Goal: Task Accomplishment & Management: Complete application form

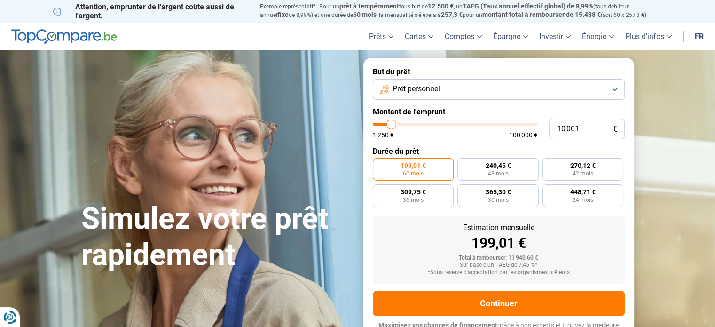
type input "22 750"
type input "22750"
click at [412, 124] on input "range" at bounding box center [455, 124] width 165 height 3
radio input "false"
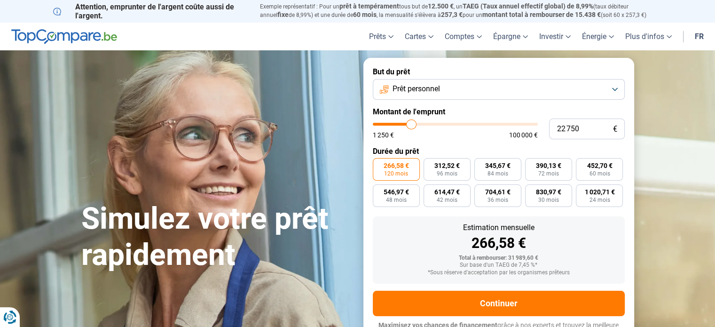
scroll to position [13, 0]
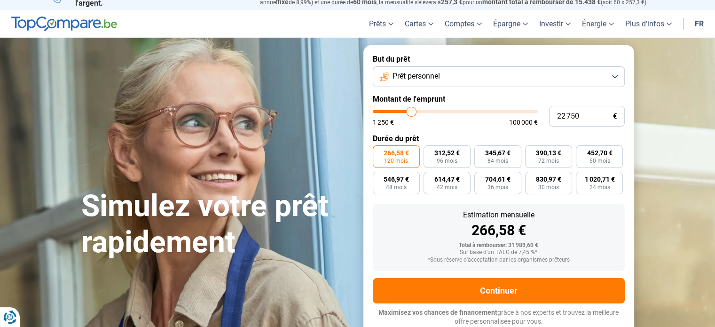
type input "17 500"
type input "17500"
click at [403, 112] on input "range" at bounding box center [455, 111] width 165 height 3
radio input "true"
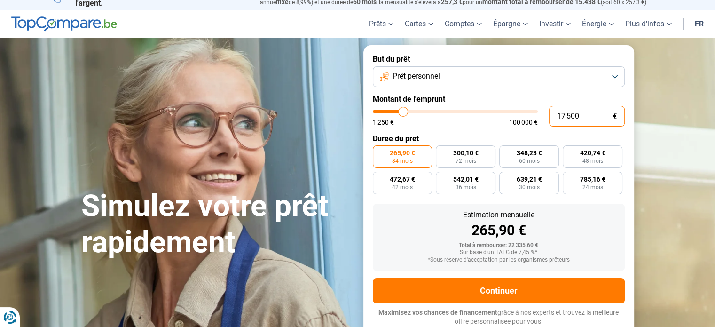
click at [580, 116] on input "17 500" at bounding box center [587, 116] width 76 height 21
type input "1 750"
type input "1750"
type input "175"
type input "1250"
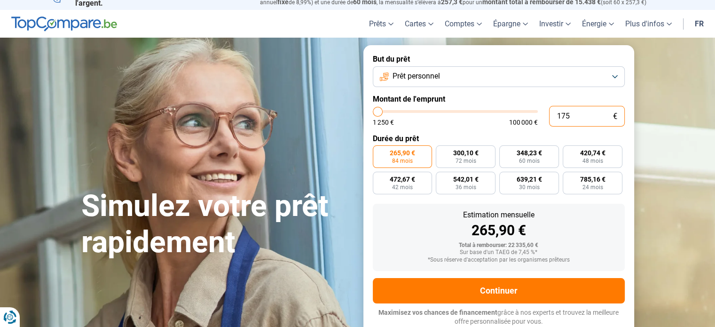
type input "17"
type input "1250"
type input "1"
type input "1250"
type input "0"
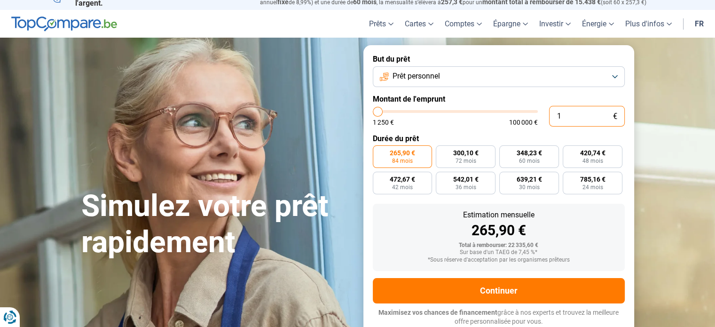
type input "1250"
type input "2"
type input "1250"
type input "20"
type input "1250"
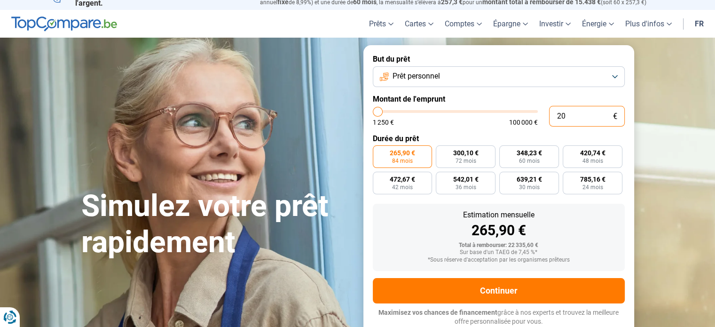
type input "200"
type input "1250"
type input "2 000"
type input "2000"
type input "20 000"
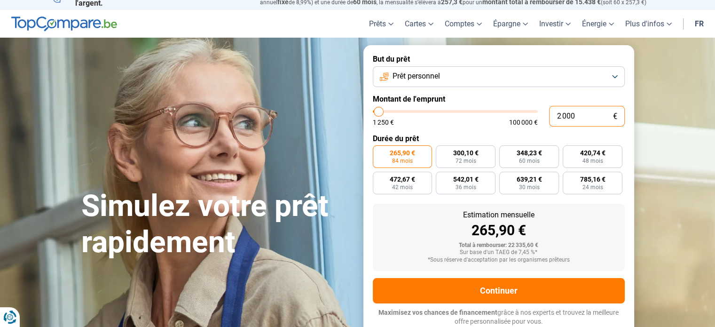
type input "20000"
type input "20 000"
click at [534, 159] on span "60 mois" at bounding box center [529, 161] width 21 height 6
click at [506, 151] on input "397,98 € 60 mois" at bounding box center [503, 148] width 6 height 6
radio input "true"
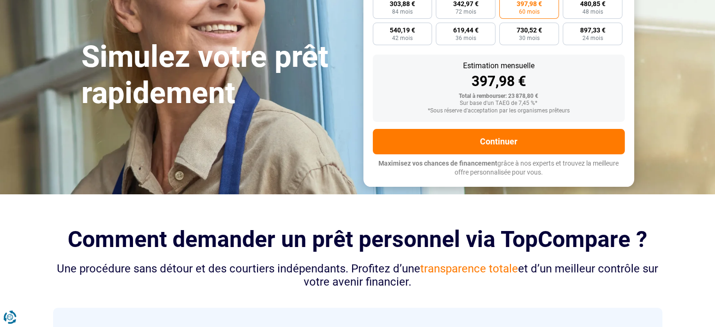
scroll to position [163, 0]
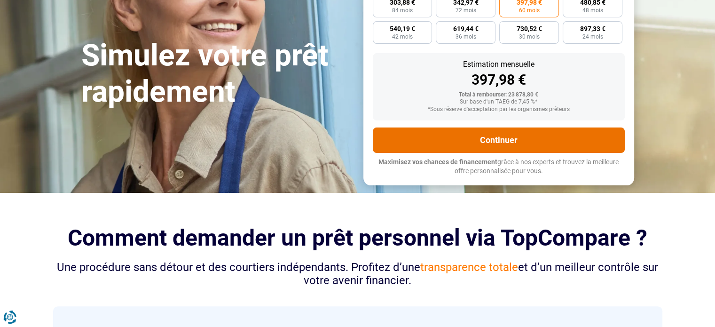
click at [493, 138] on button "Continuer" at bounding box center [499, 139] width 252 height 25
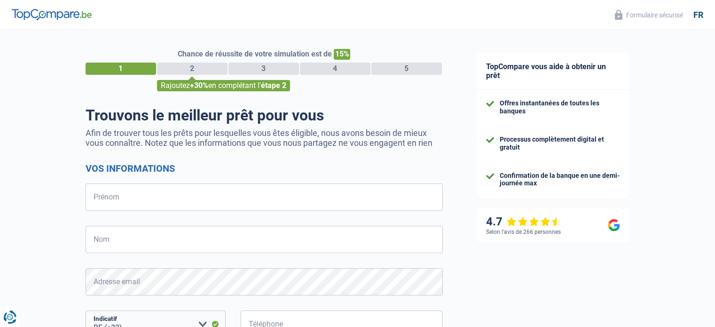
select select "32"
